Goal: Information Seeking & Learning: Learn about a topic

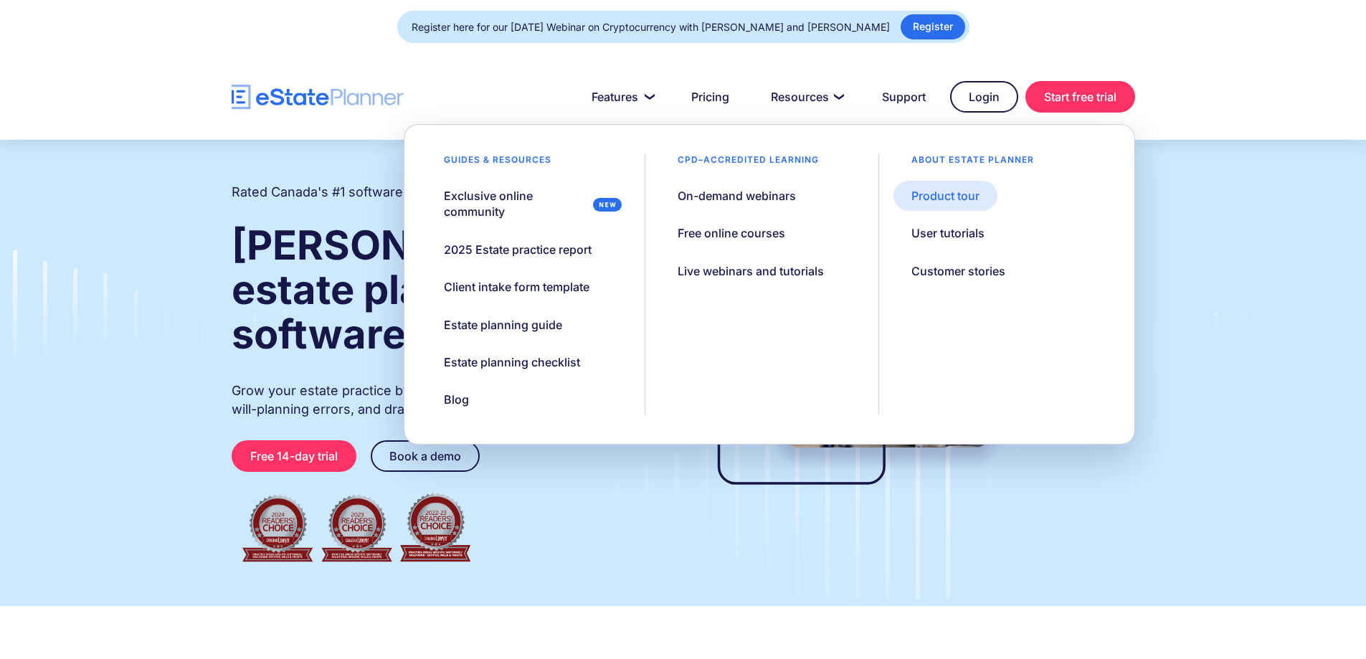
click at [942, 194] on div "Product tour" at bounding box center [946, 196] width 68 height 16
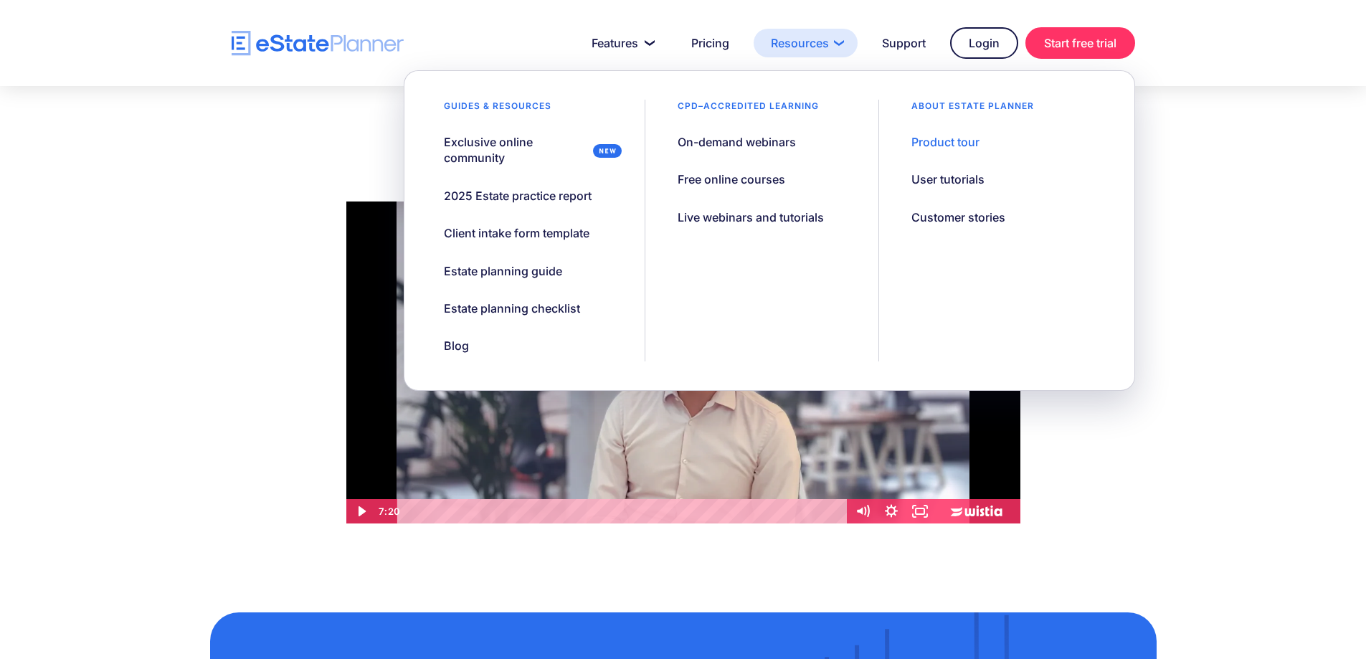
click at [816, 47] on link "Resources" at bounding box center [806, 43] width 104 height 29
click at [946, 182] on div "User tutorials" at bounding box center [948, 179] width 73 height 16
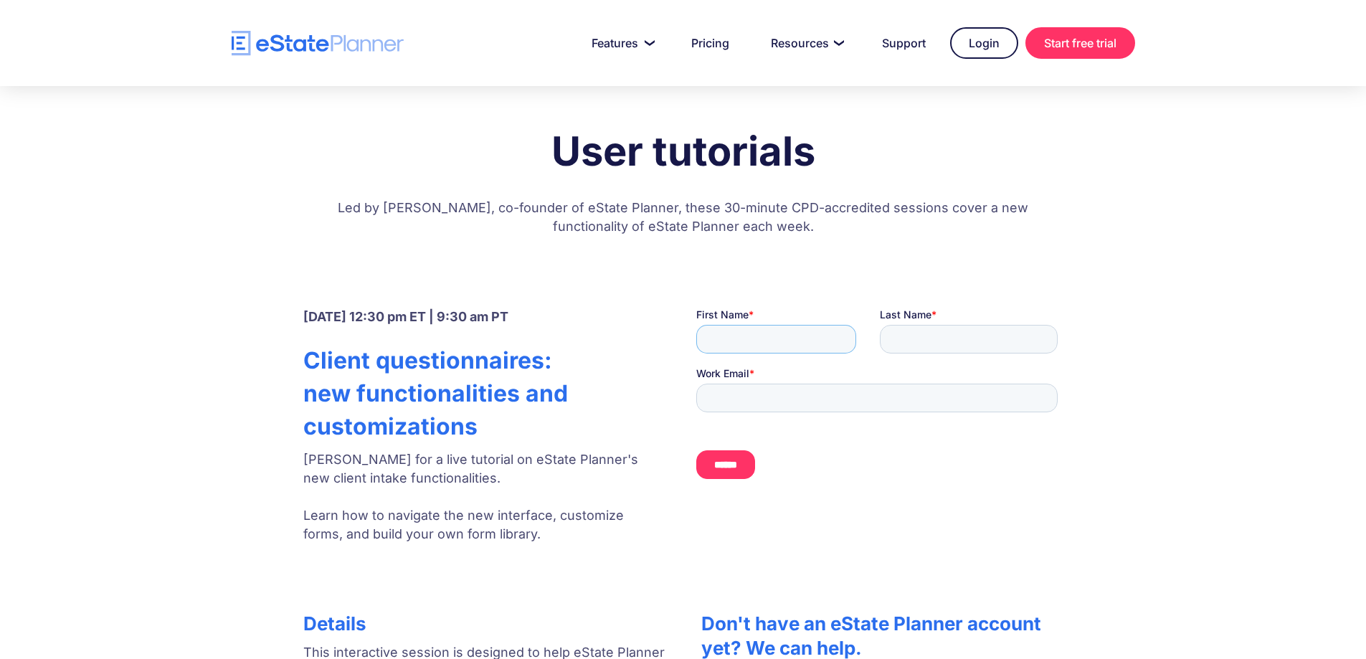
click at [766, 347] on input "First Name *" at bounding box center [776, 339] width 160 height 29
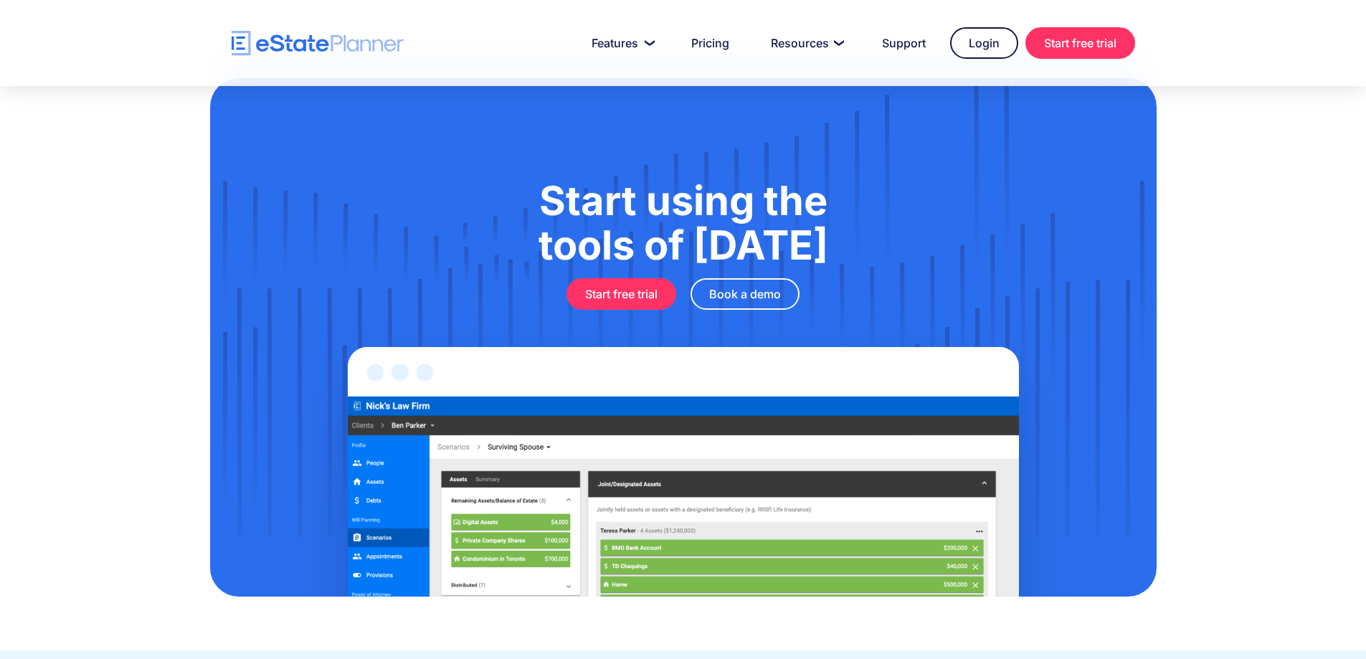
scroll to position [1467, 0]
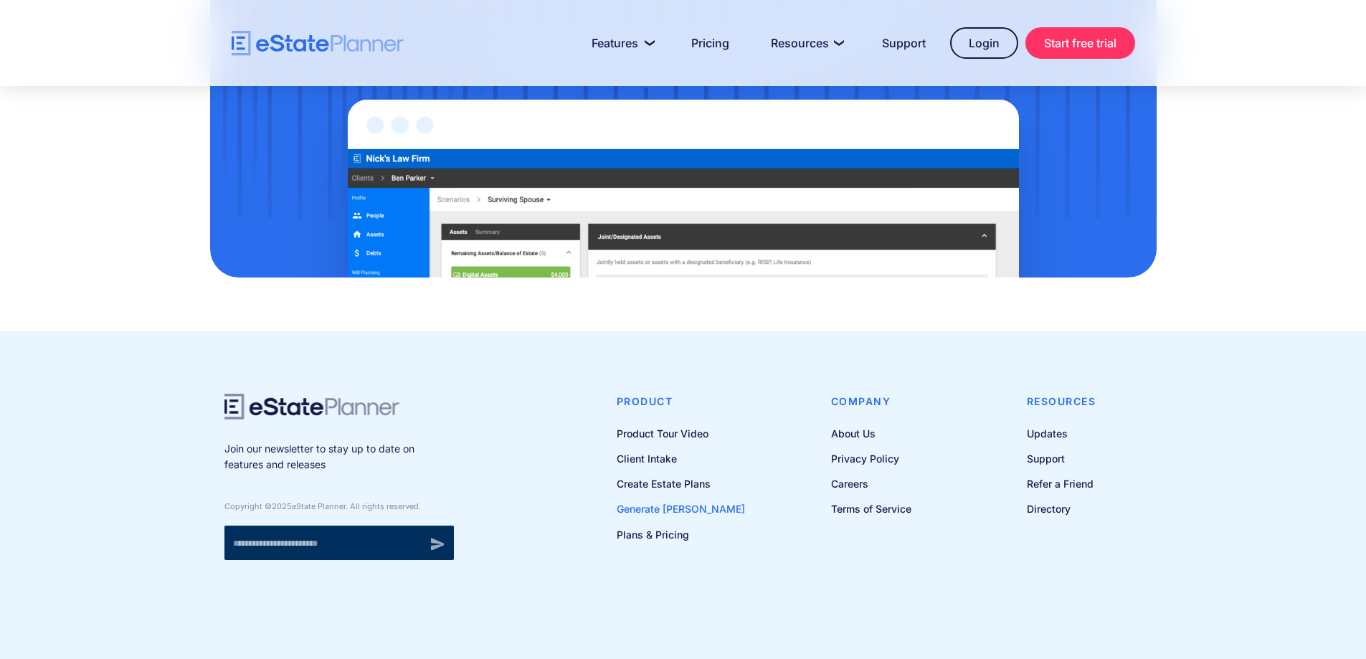
click at [686, 514] on link "Generate [PERSON_NAME]" at bounding box center [681, 509] width 128 height 18
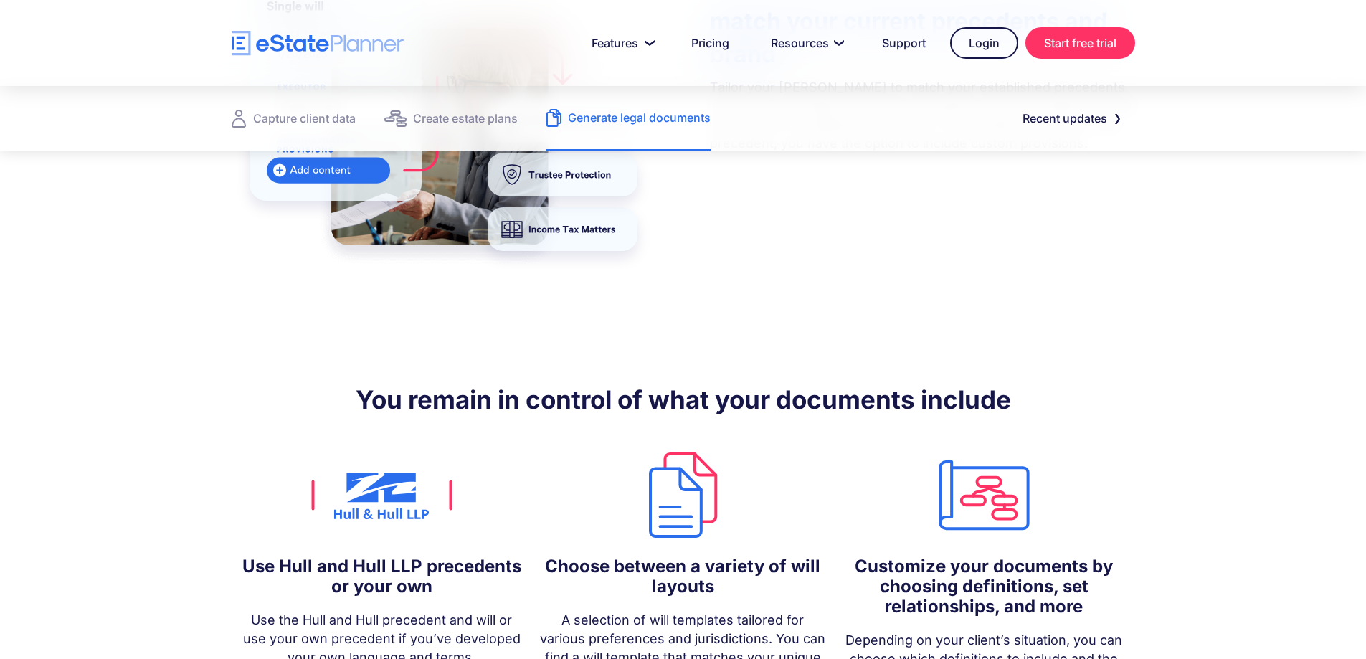
scroll to position [1076, 0]
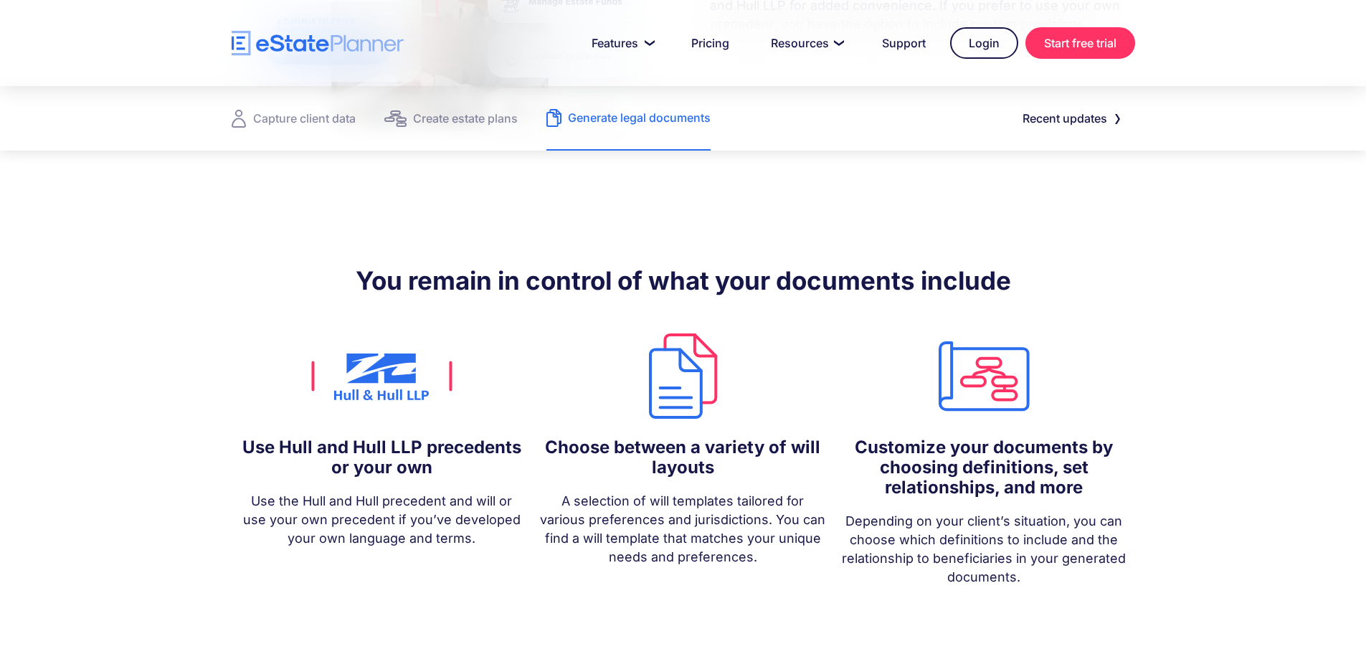
click at [368, 457] on h5 "Use Hull and Hull LLP precedents or your own" at bounding box center [382, 458] width 287 height 40
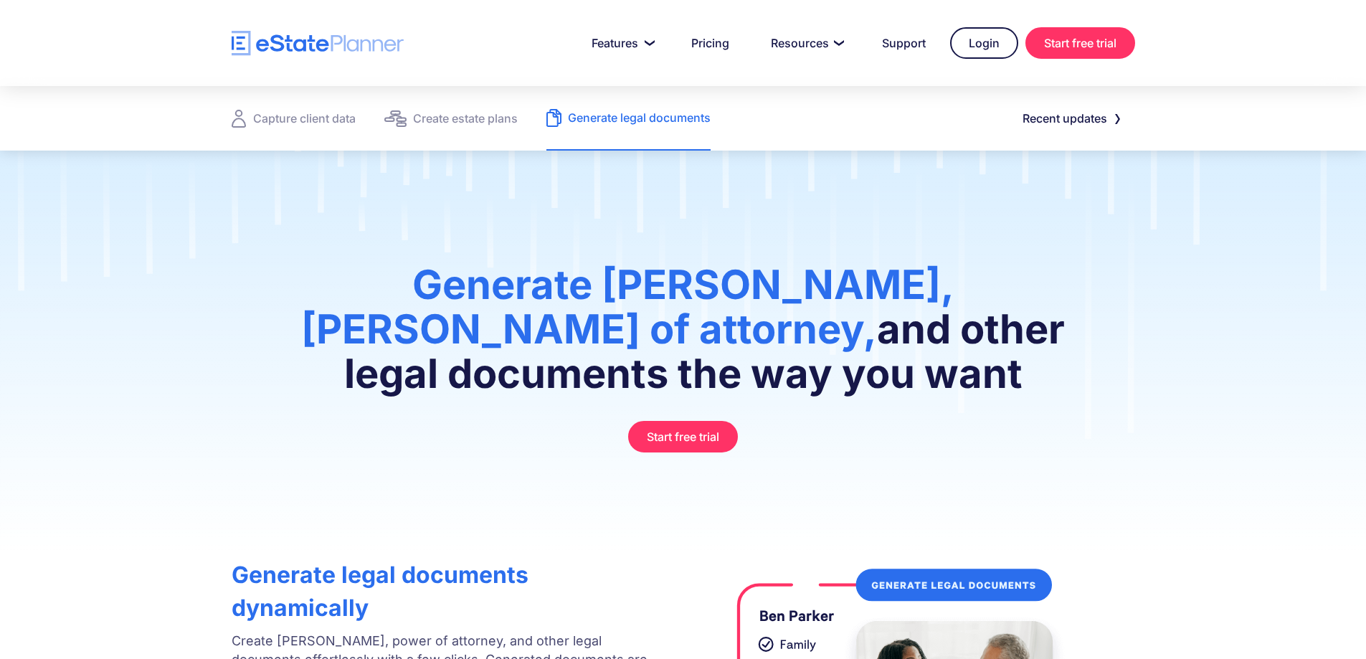
scroll to position [0, 0]
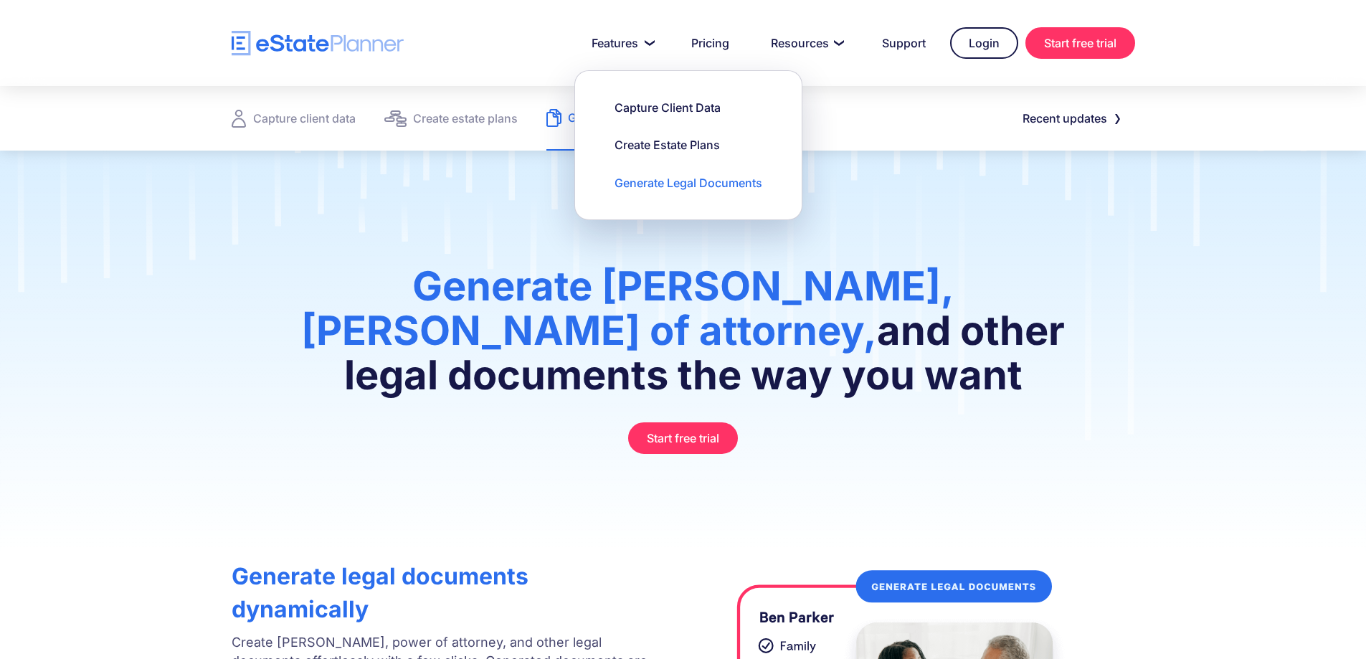
click at [642, 184] on div "Generate Legal Documents" at bounding box center [689, 183] width 148 height 16
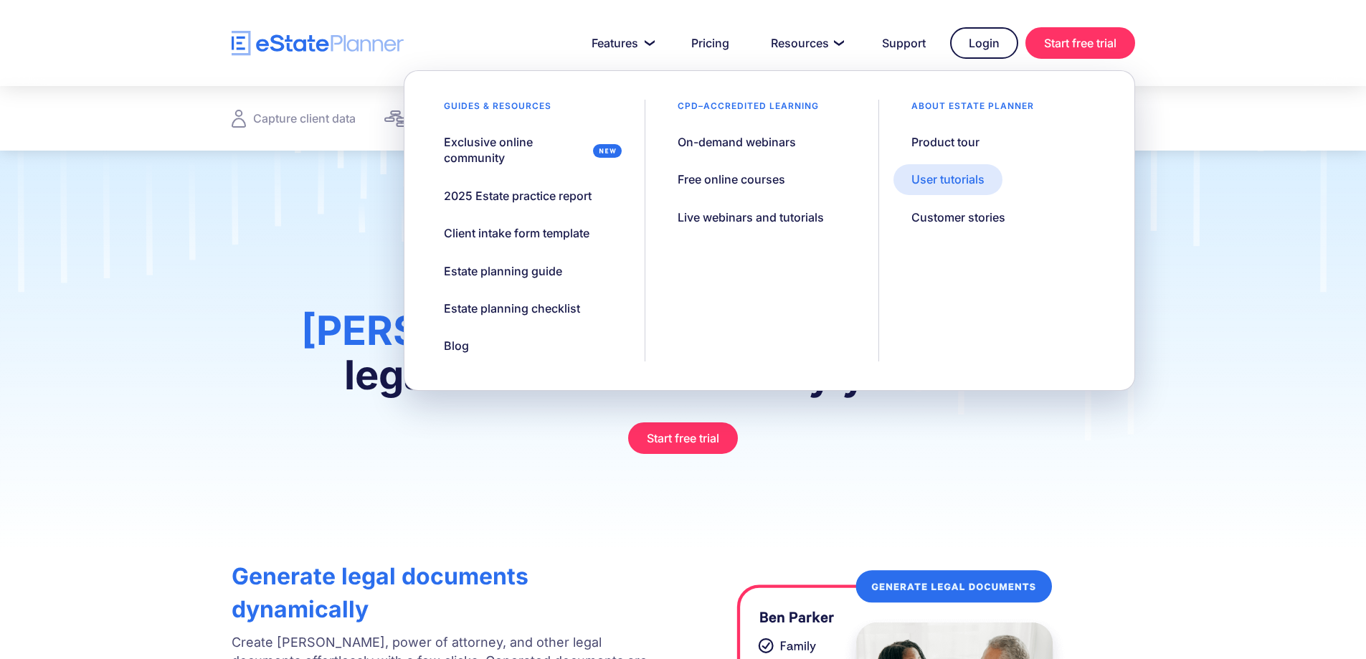
click at [963, 179] on div "User tutorials" at bounding box center [948, 179] width 73 height 16
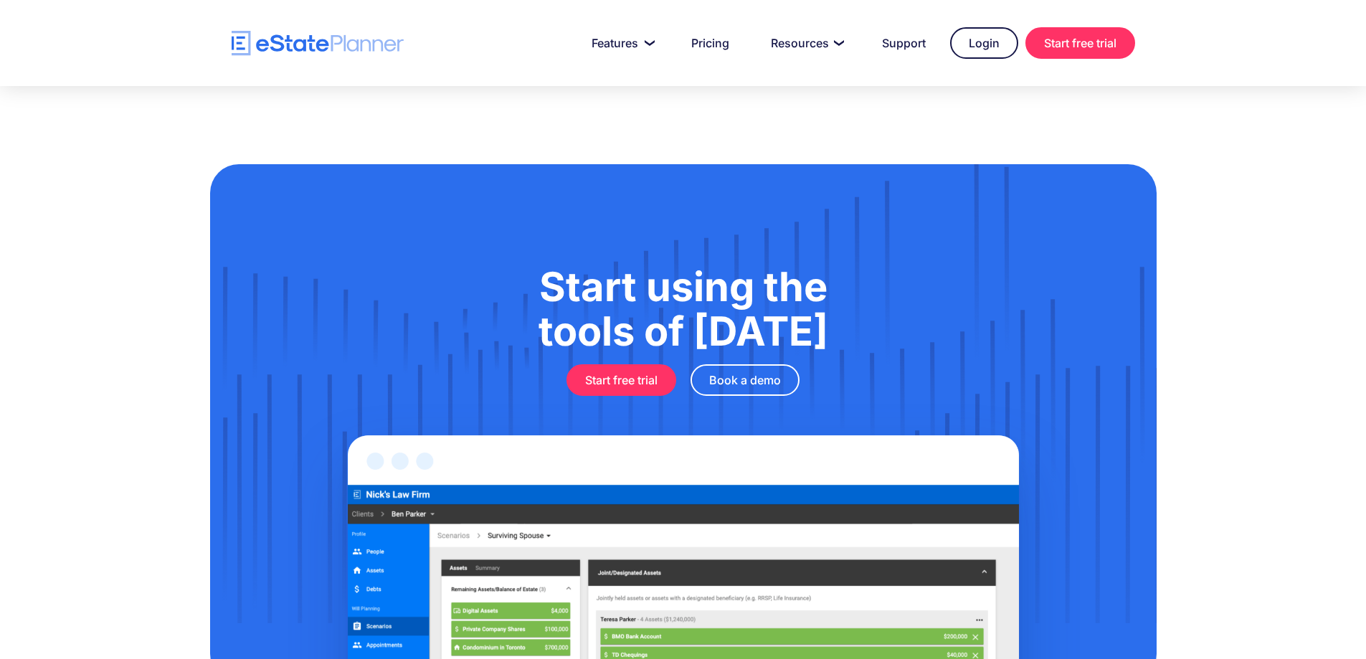
scroll to position [1037, 0]
